Goal: Find specific page/section: Find specific page/section

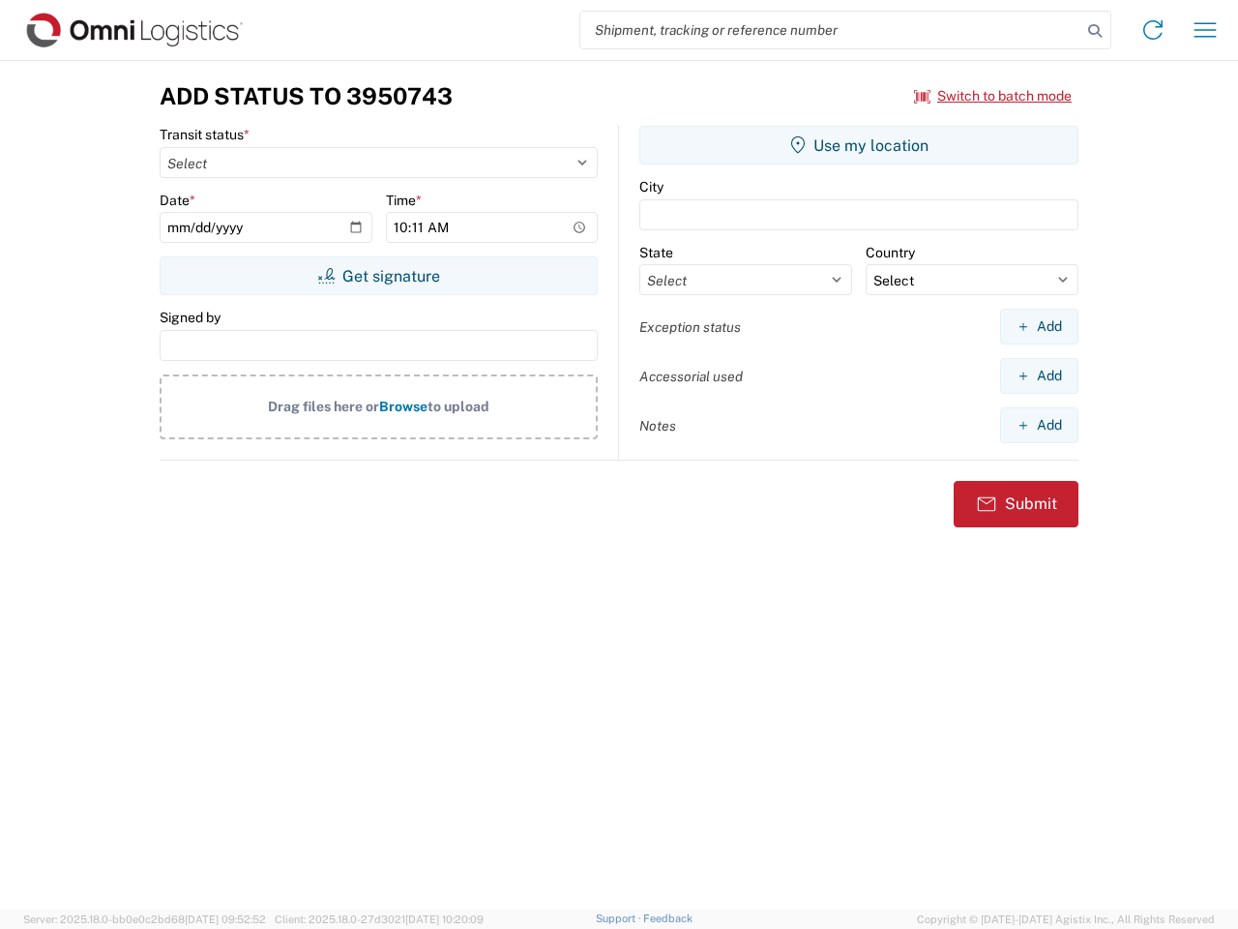
click at [831, 30] on input "search" at bounding box center [830, 30] width 501 height 37
click at [1095, 31] on icon at bounding box center [1094, 30] width 27 height 27
click at [1153, 30] on icon at bounding box center [1152, 30] width 31 height 31
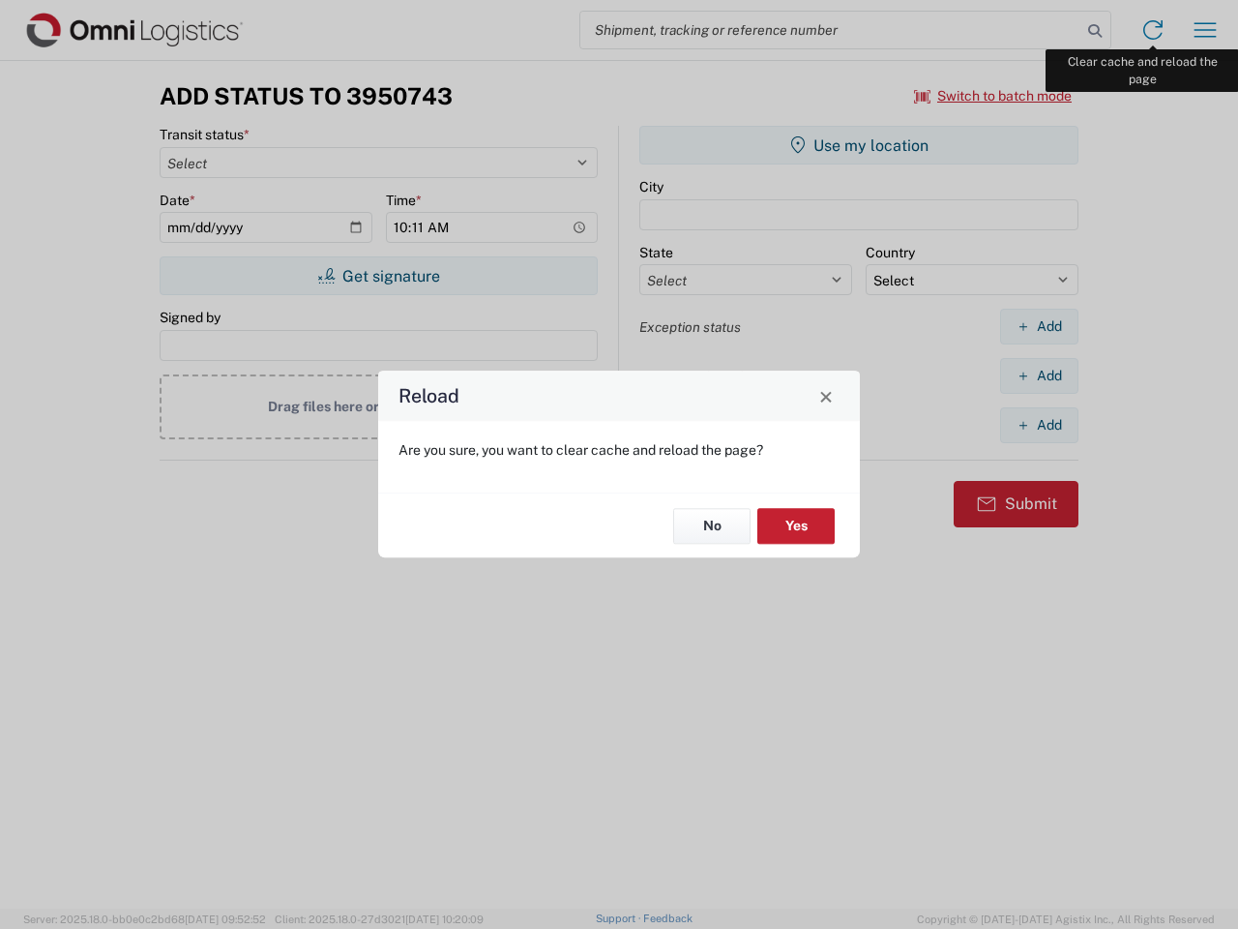
click at [1205, 30] on div "Reload Are you sure, you want to clear cache and reload the page? No Yes" at bounding box center [619, 464] width 1238 height 929
click at [993, 96] on div "Reload Are you sure, you want to clear cache and reload the page? No Yes" at bounding box center [619, 464] width 1238 height 929
click at [378, 276] on div "Reload Are you sure, you want to clear cache and reload the page? No Yes" at bounding box center [619, 464] width 1238 height 929
click at [859, 145] on div "Reload Are you sure, you want to clear cache and reload the page? No Yes" at bounding box center [619, 464] width 1238 height 929
click at [1039, 326] on div "Reload Are you sure, you want to clear cache and reload the page? No Yes" at bounding box center [619, 464] width 1238 height 929
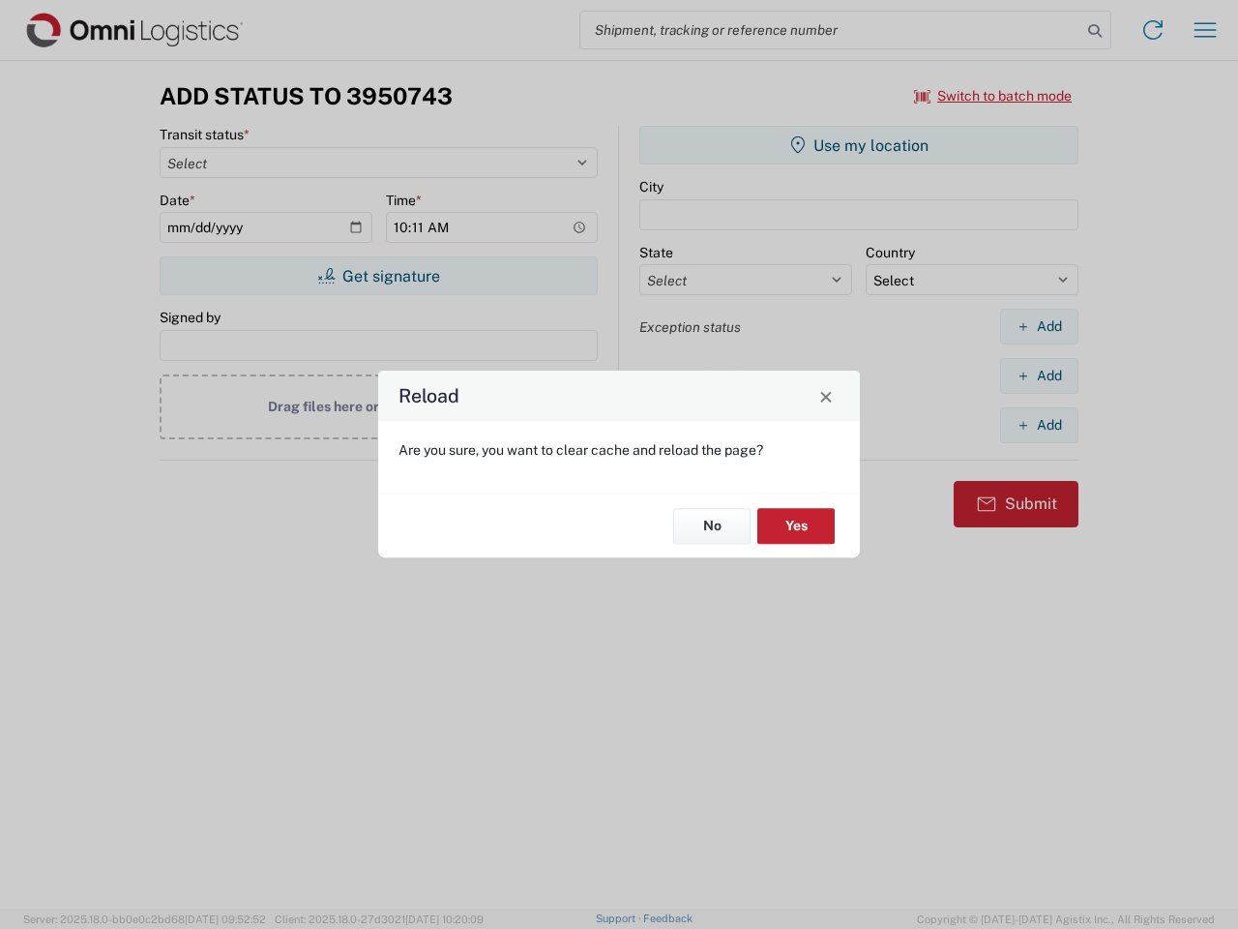
click at [1039, 375] on div "Reload Are you sure, you want to clear cache and reload the page? No Yes" at bounding box center [619, 464] width 1238 height 929
click at [1039, 425] on div "Reload Are you sure, you want to clear cache and reload the page? No Yes" at bounding box center [619, 464] width 1238 height 929
